Goal: Information Seeking & Learning: Learn about a topic

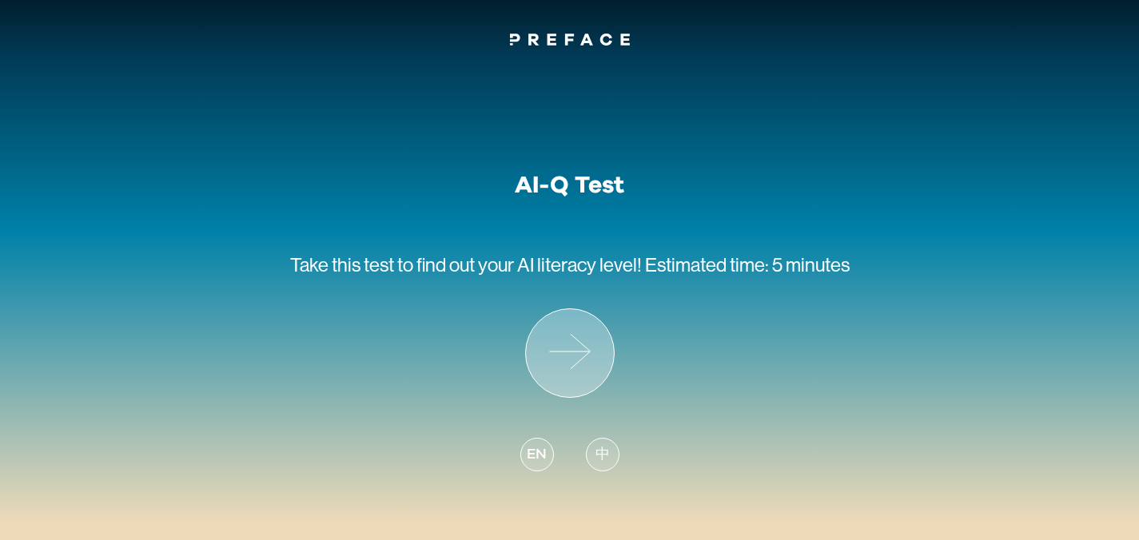
click at [537, 360] on icon at bounding box center [570, 353] width 88 height 88
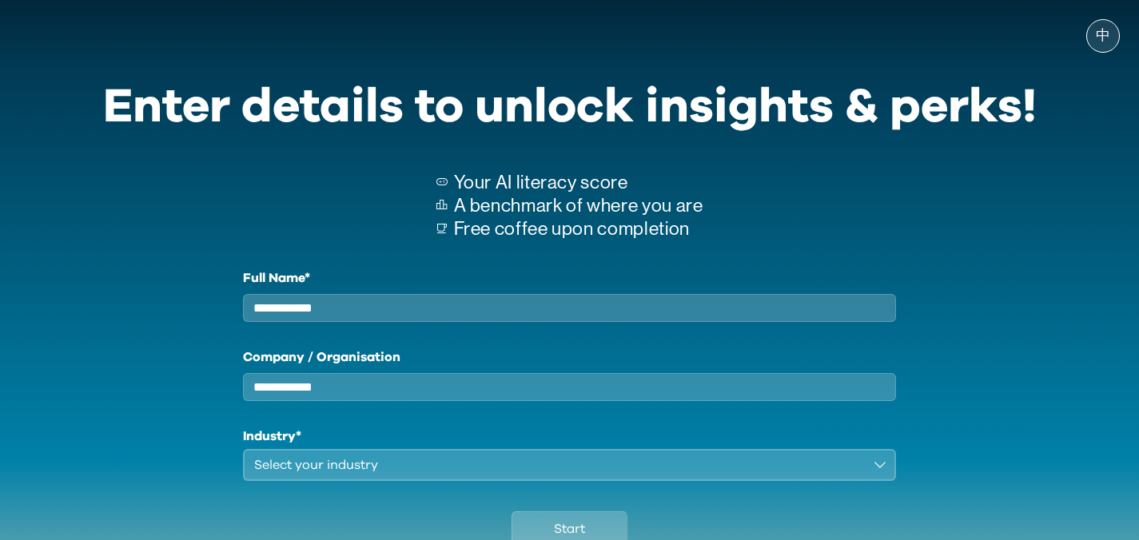
click at [570, 393] on input "Company / Organisation" at bounding box center [570, 387] width 654 height 28
click at [481, 297] on input "Full Name*" at bounding box center [570, 308] width 654 height 28
type input "**********"
click at [366, 401] on input "Company / Organisation" at bounding box center [570, 387] width 654 height 28
click at [333, 474] on div "Select your industry" at bounding box center [558, 465] width 609 height 19
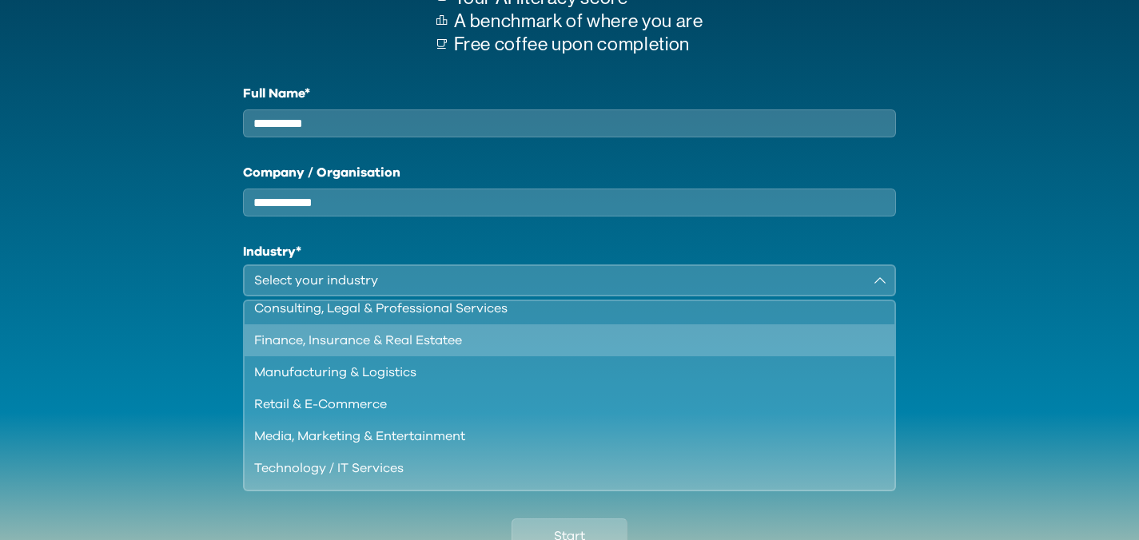
scroll to position [14, 0]
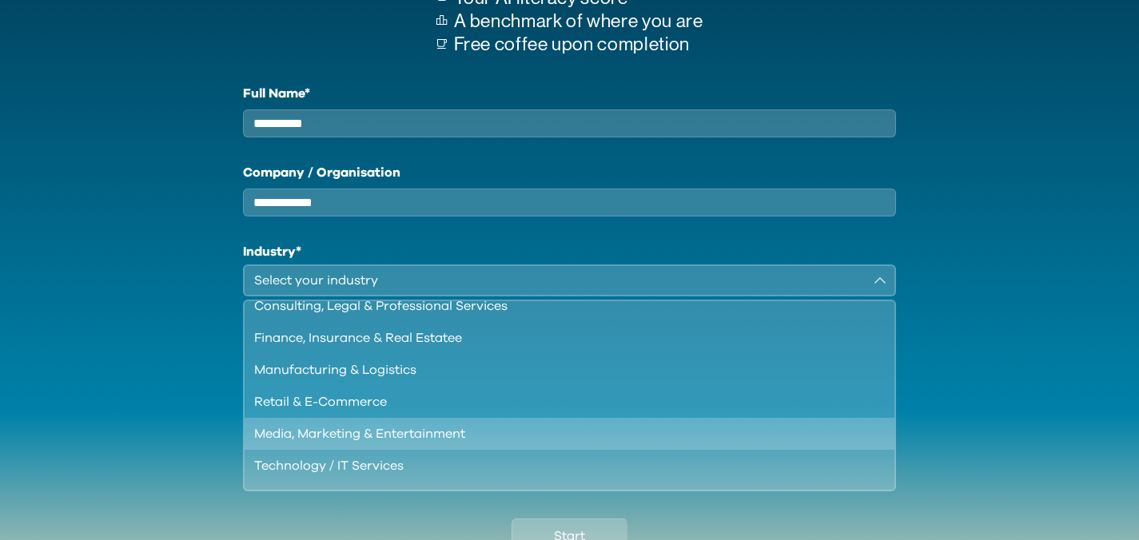
click at [406, 444] on div "Media, Marketing & Entertainment" at bounding box center [560, 433] width 612 height 19
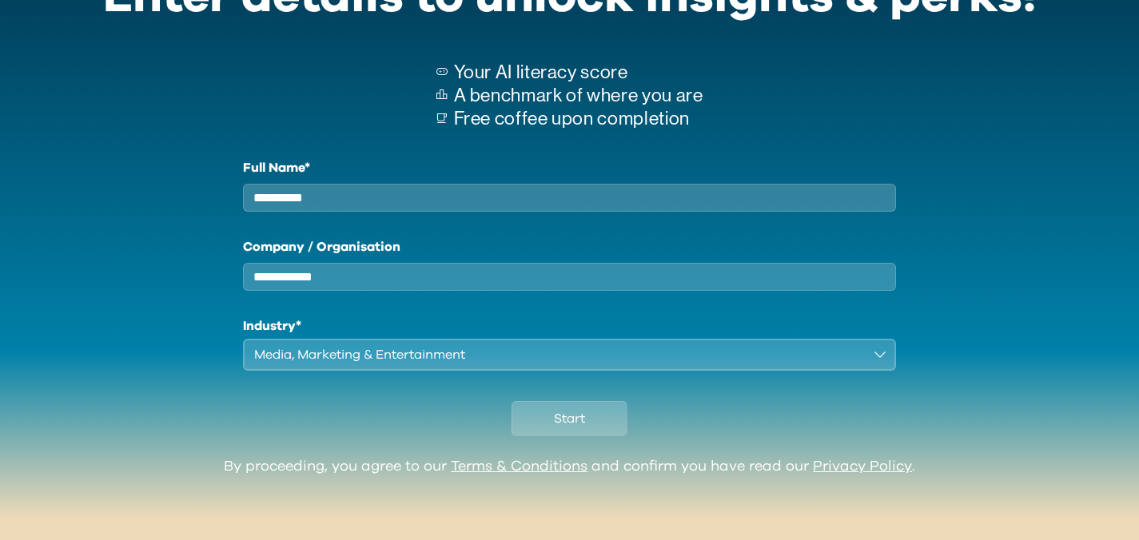
scroll to position [123, 0]
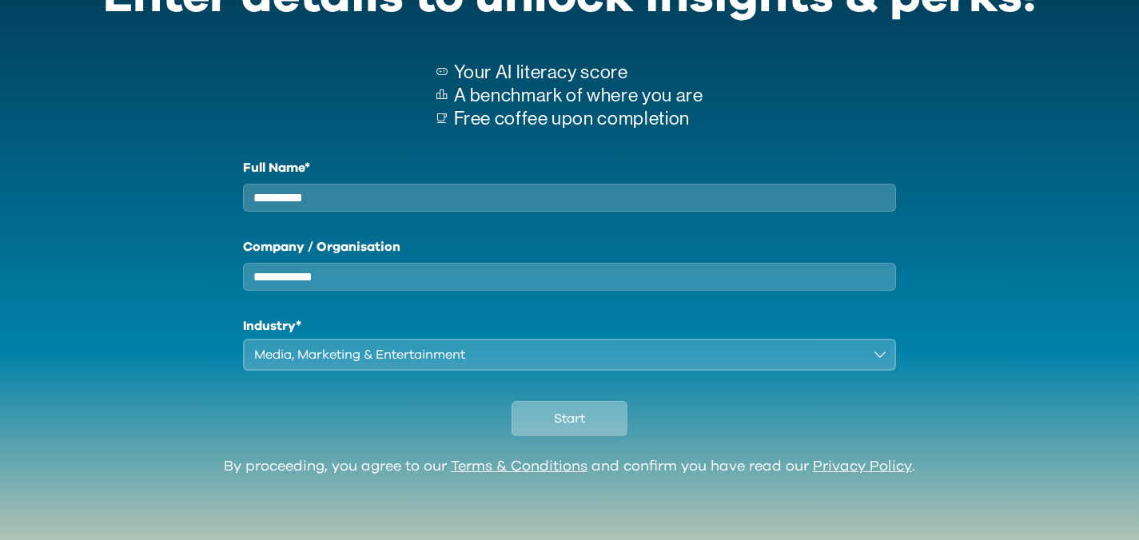
click at [556, 420] on span "Start" at bounding box center [569, 418] width 31 height 19
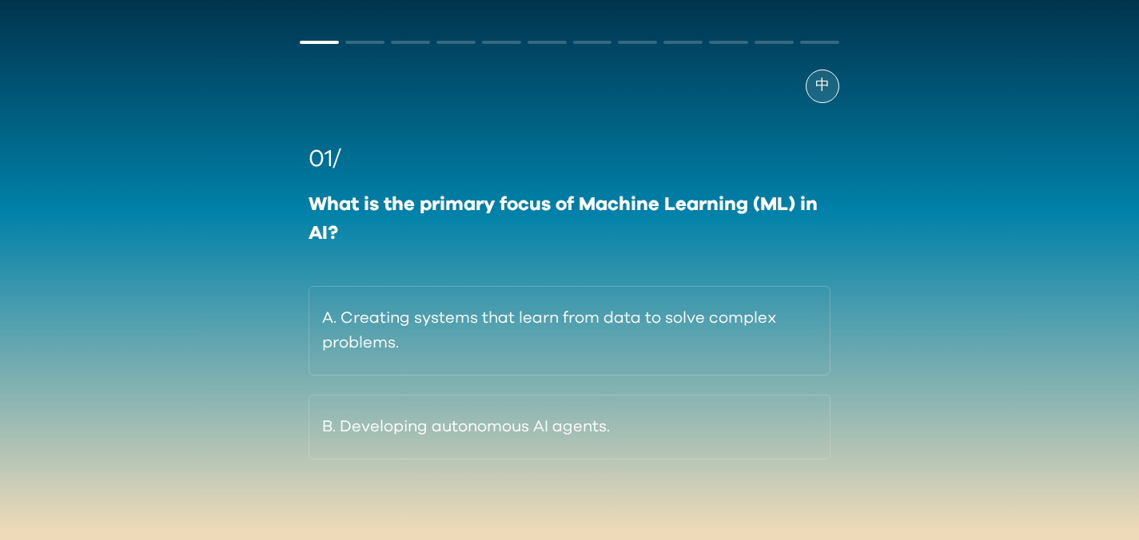
scroll to position [55, 0]
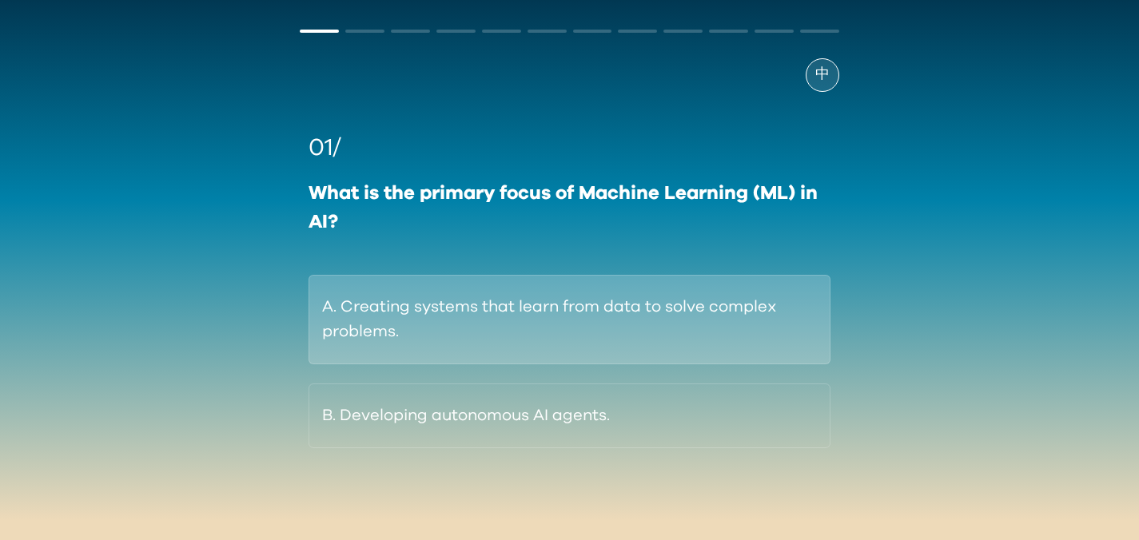
click at [705, 317] on button "A. Creating systems that learn from data to solve complex problems." at bounding box center [569, 320] width 521 height 90
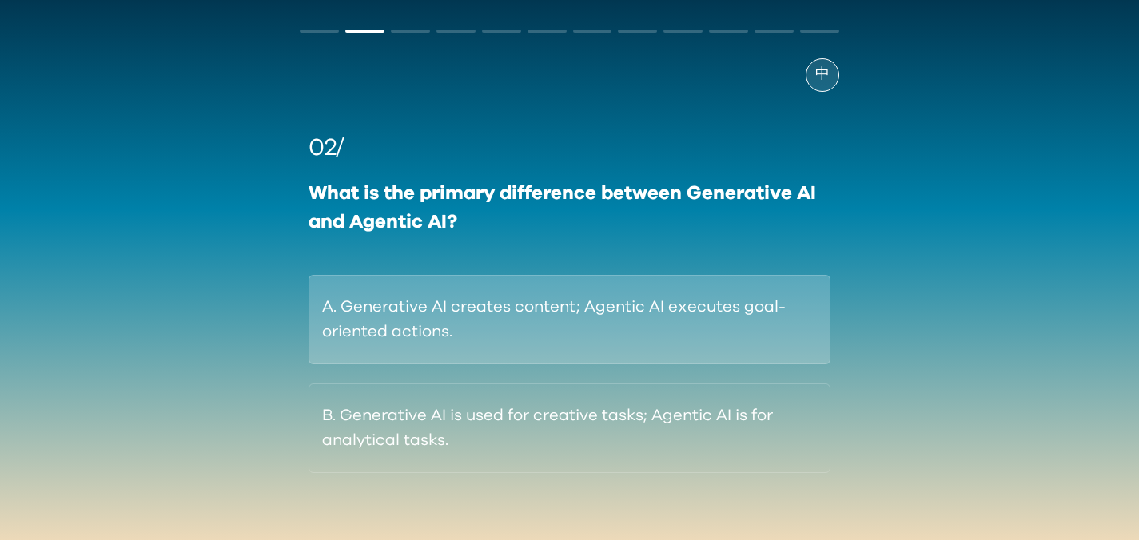
click at [731, 311] on button "A. Generative AI creates content; Agentic AI executes goal-oriented actions." at bounding box center [569, 320] width 521 height 90
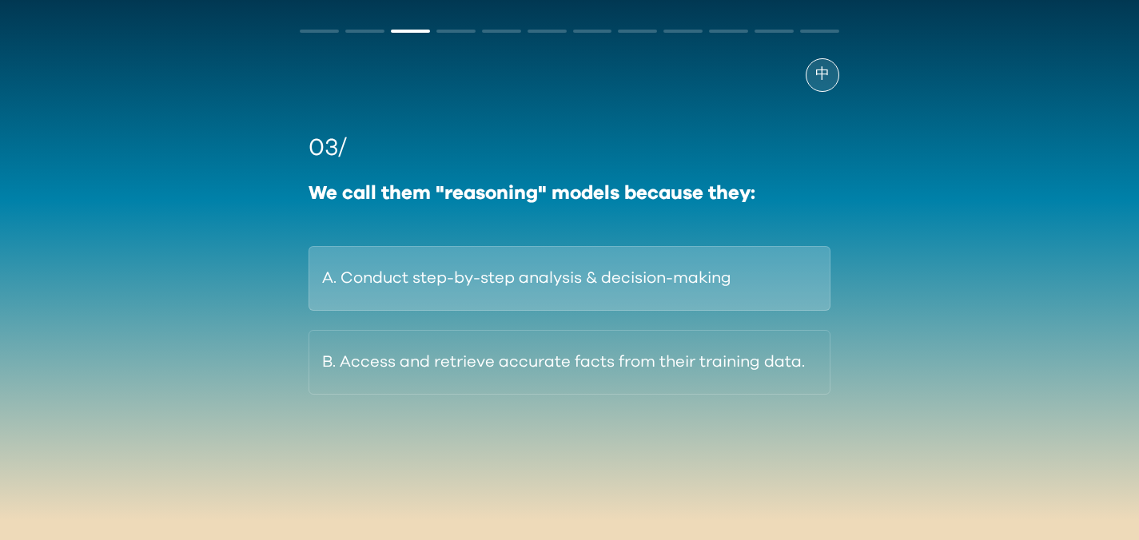
click at [797, 284] on button "A. Conduct step-by-step analysis & decision-making" at bounding box center [569, 278] width 521 height 65
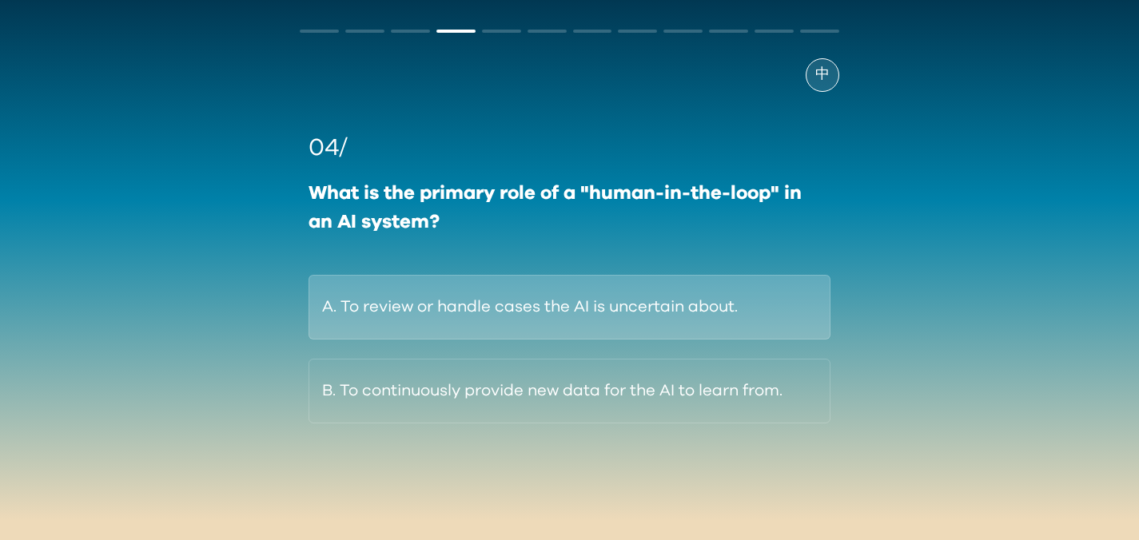
click at [795, 315] on button "A. To review or handle cases the AI is uncertain about." at bounding box center [569, 307] width 521 height 65
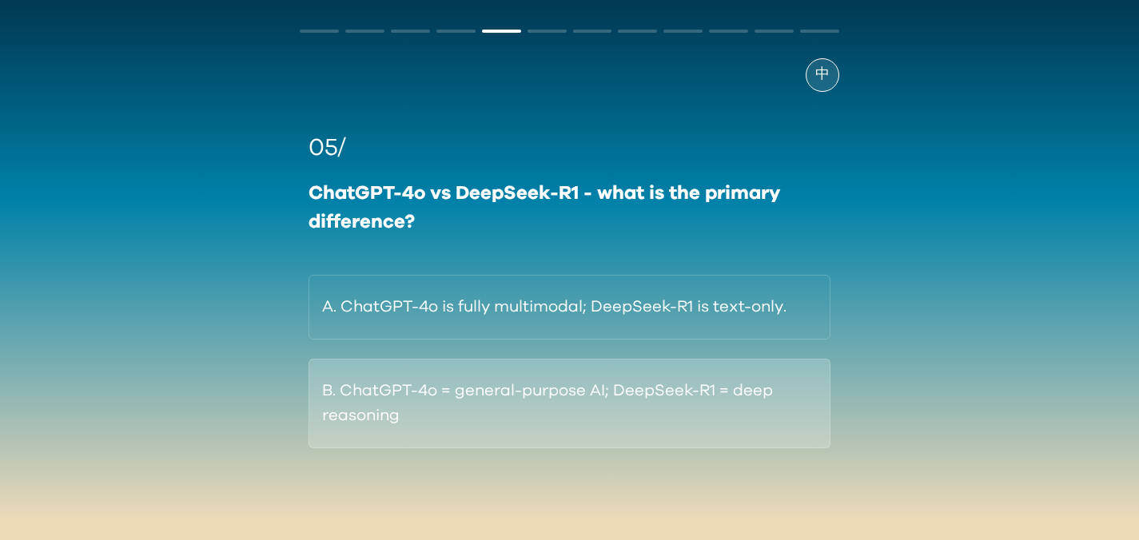
click at [736, 405] on button "B. ChatGPT-4o = general-purpose AI; DeepSeek-R1 = deep reasoning" at bounding box center [569, 404] width 521 height 90
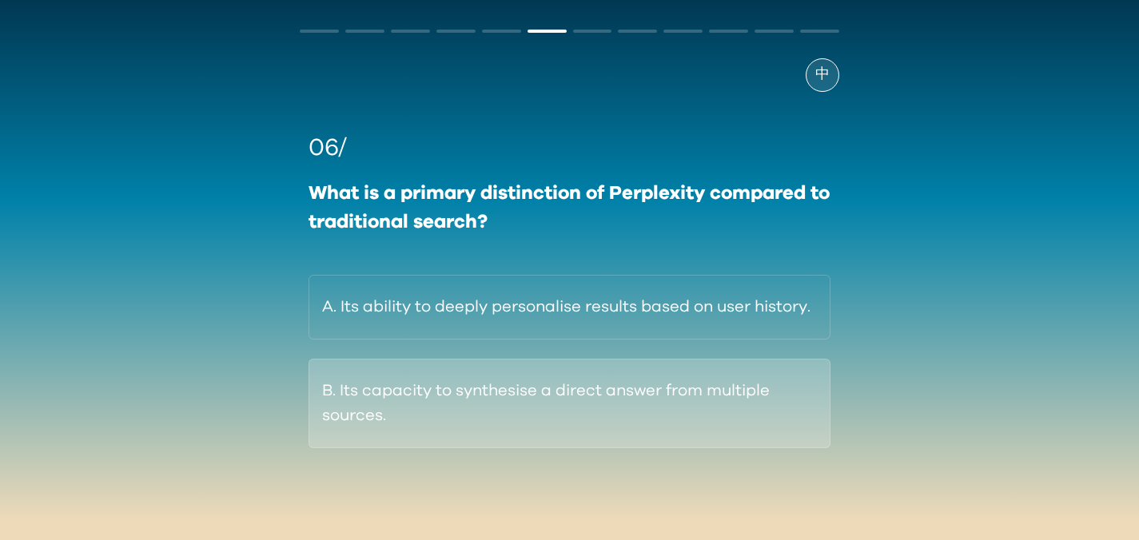
click at [767, 420] on button "B. Its capacity to synthesise a direct answer from multiple sources." at bounding box center [569, 404] width 521 height 90
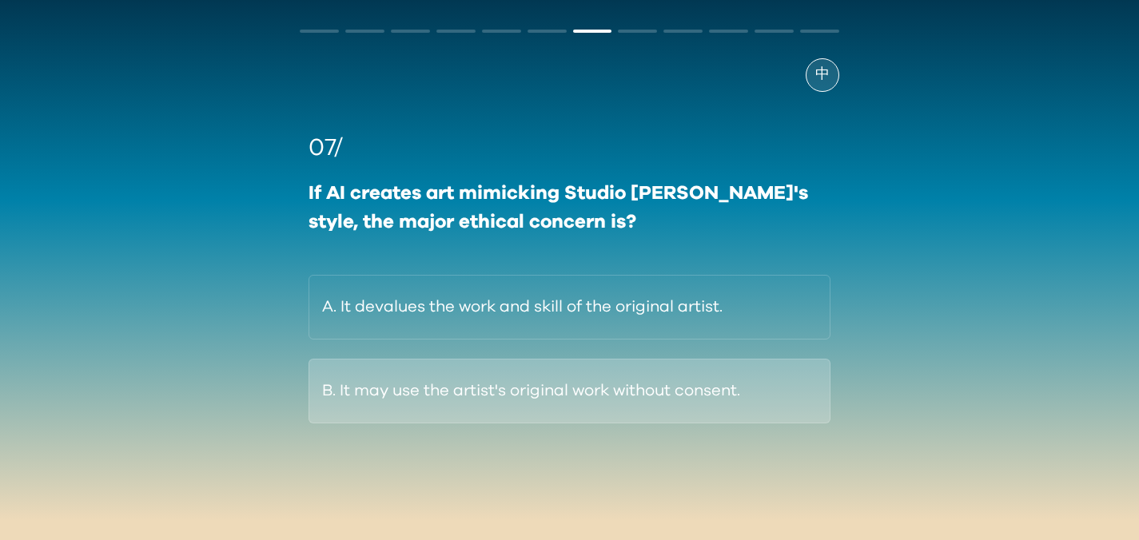
click at [725, 396] on button "B. It may use the artist's original work without consent." at bounding box center [569, 391] width 521 height 65
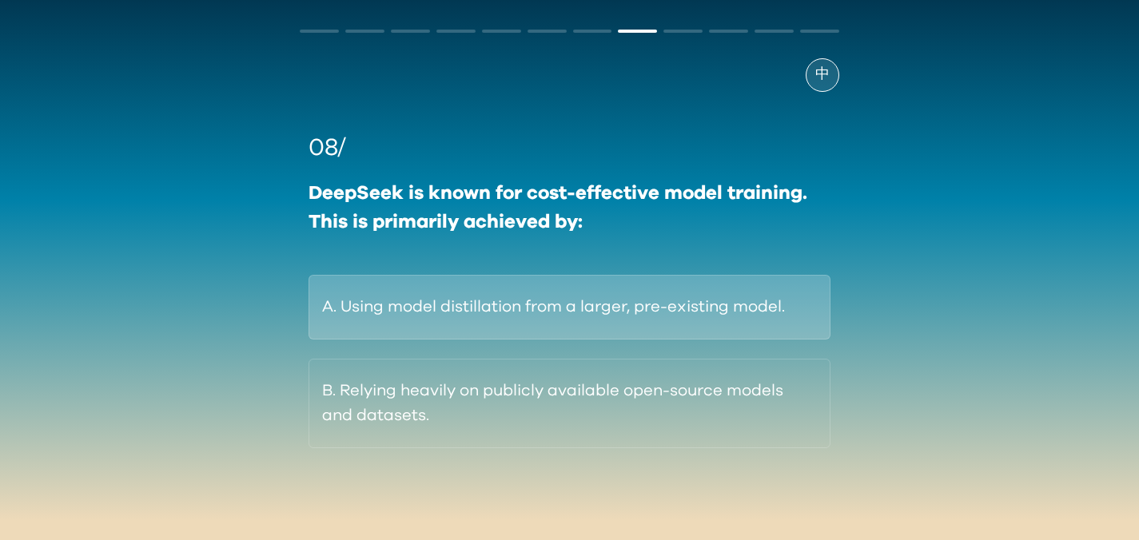
click at [730, 317] on button "A. Using model distillation from a larger, pre-existing model." at bounding box center [569, 307] width 521 height 65
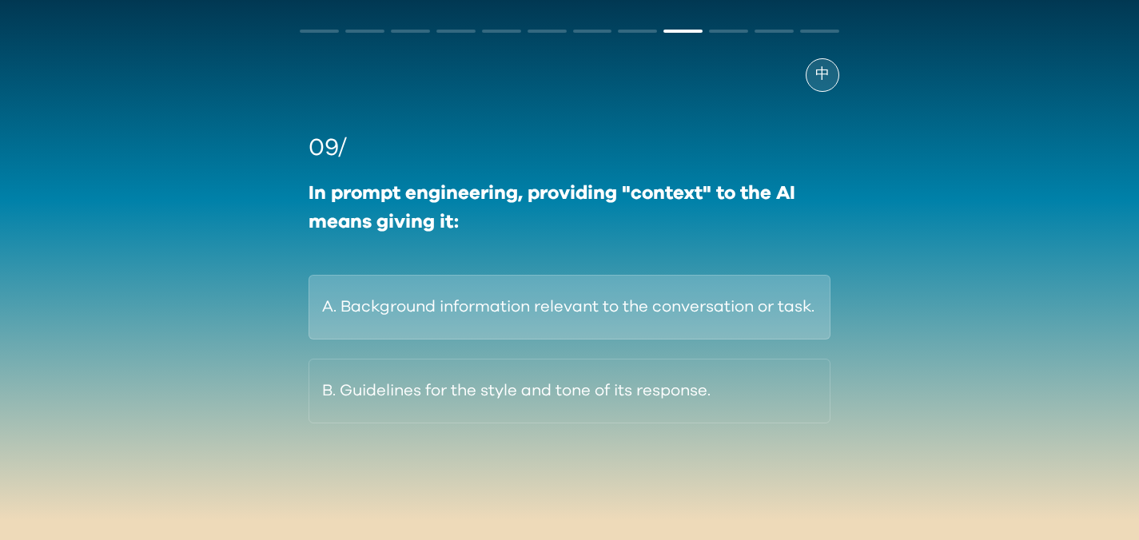
click at [746, 297] on button "A. Background information relevant to the conversation or task." at bounding box center [569, 307] width 521 height 65
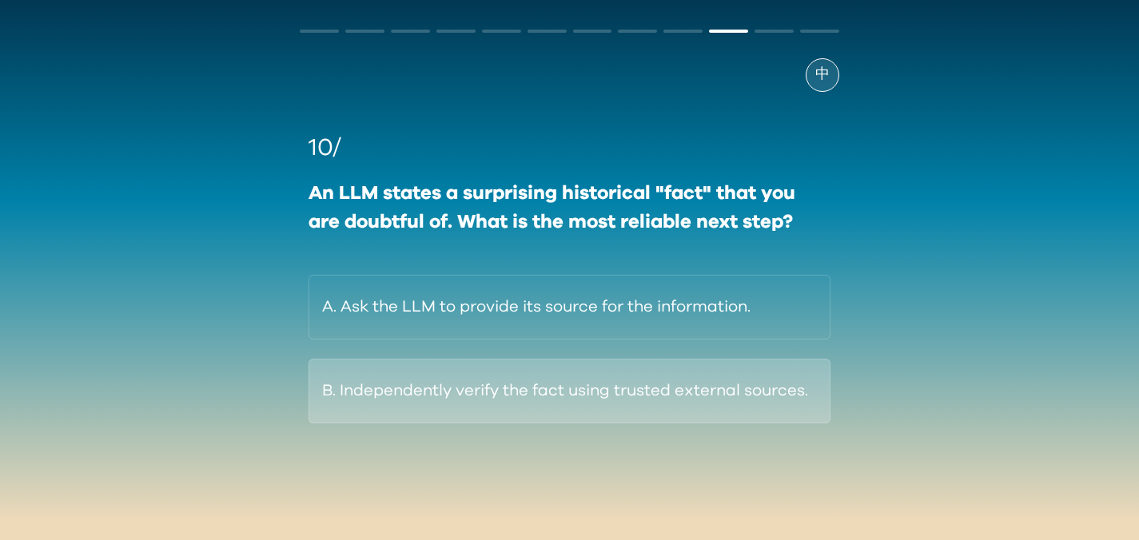
click at [768, 387] on button "B. Independently verify the fact using trusted external sources." at bounding box center [569, 391] width 521 height 65
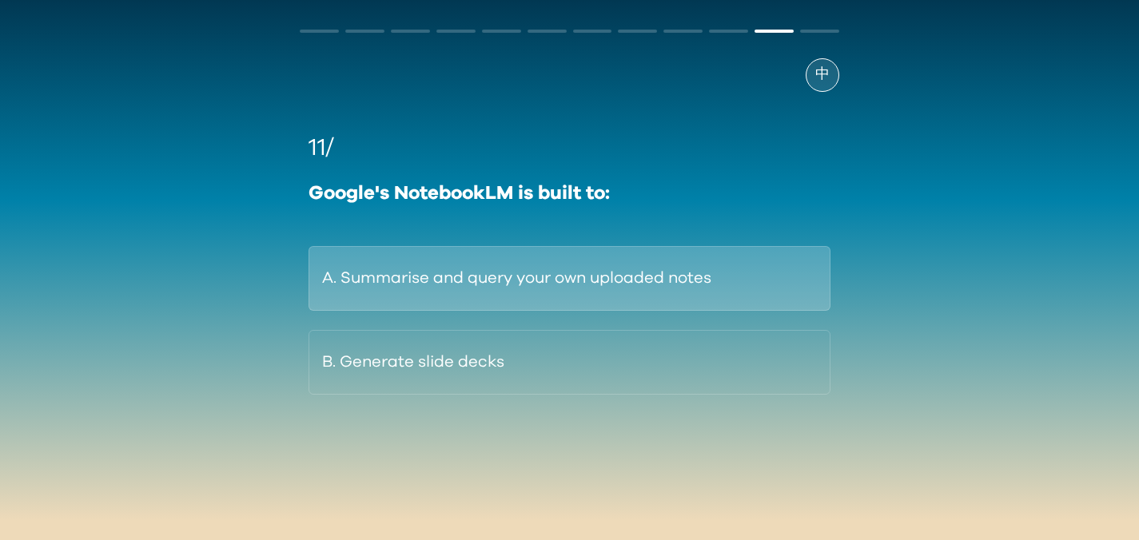
click at [641, 254] on button "A. Summarise and query your own uploaded notes" at bounding box center [569, 278] width 521 height 65
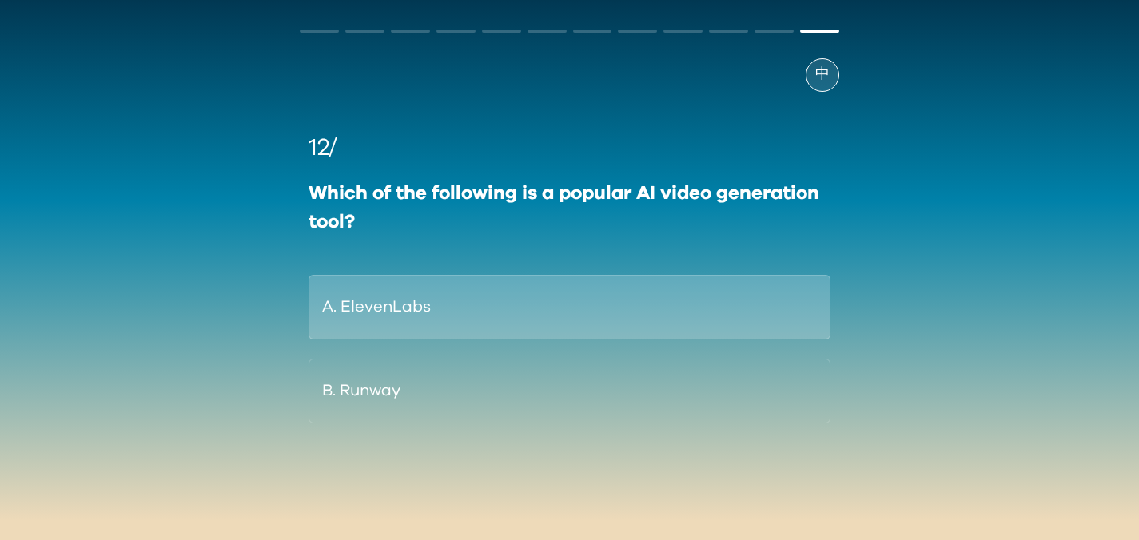
click at [597, 297] on button "A. ElevenLabs" at bounding box center [569, 307] width 521 height 65
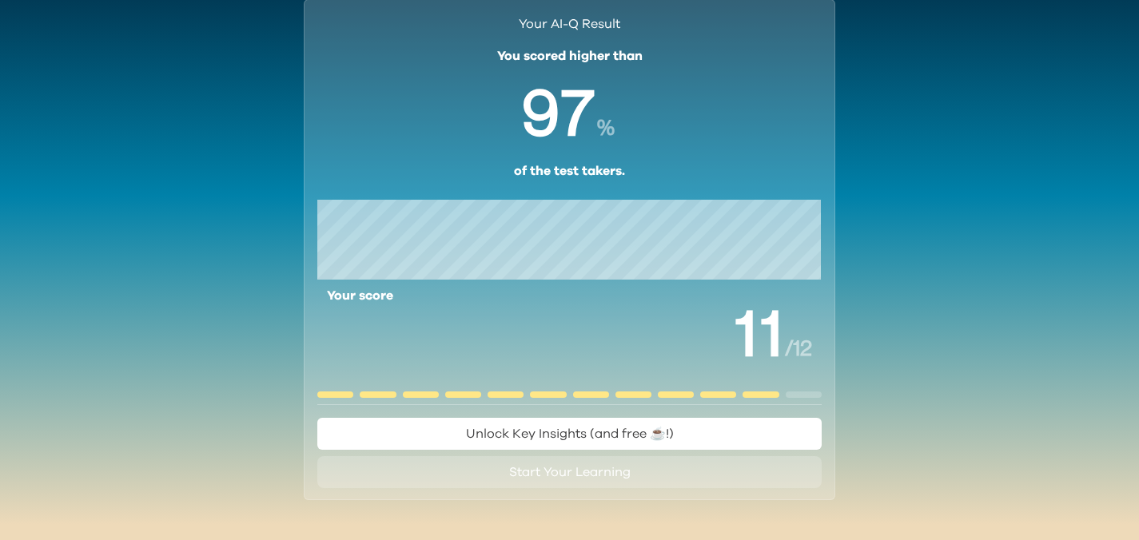
scroll to position [71, 0]
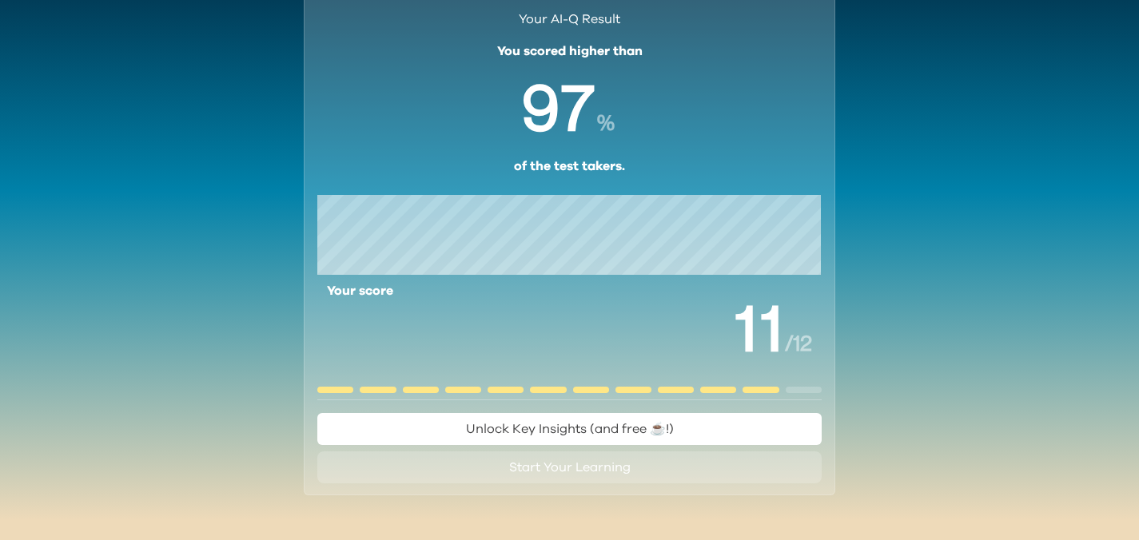
click at [802, 337] on span "/ 12" at bounding box center [798, 343] width 27 height 25
click at [810, 390] on div at bounding box center [804, 390] width 36 height 6
drag, startPoint x: 546, startPoint y: 446, endPoint x: 556, endPoint y: 472, distance: 28.3
click at [556, 472] on div "Your AI-Q Result You scored higher than % of the test takers. Your score / 12 U…" at bounding box center [570, 244] width 532 height 501
